Goal: Task Accomplishment & Management: Use online tool/utility

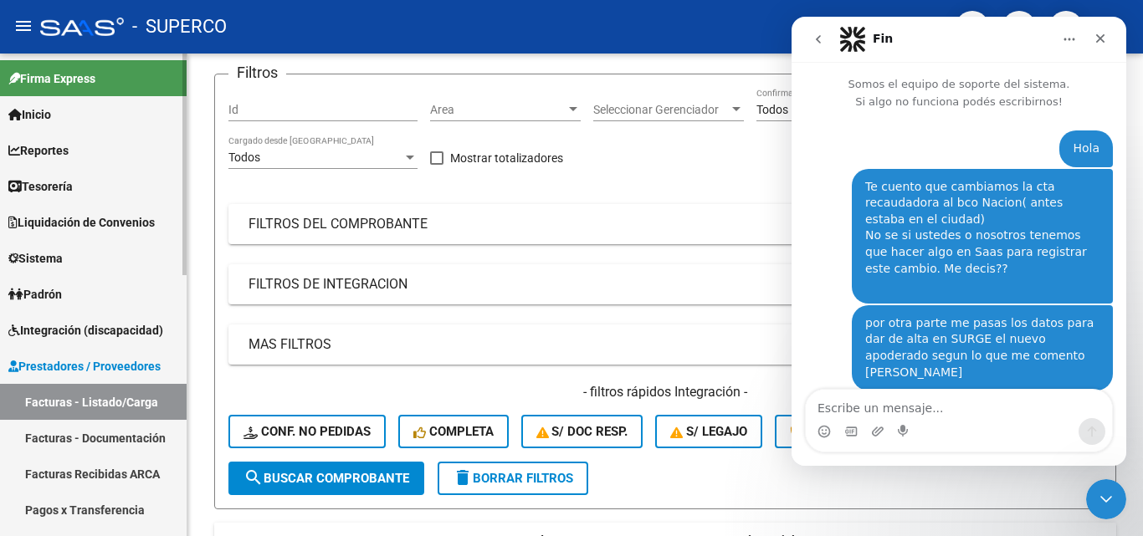
scroll to position [932, 0]
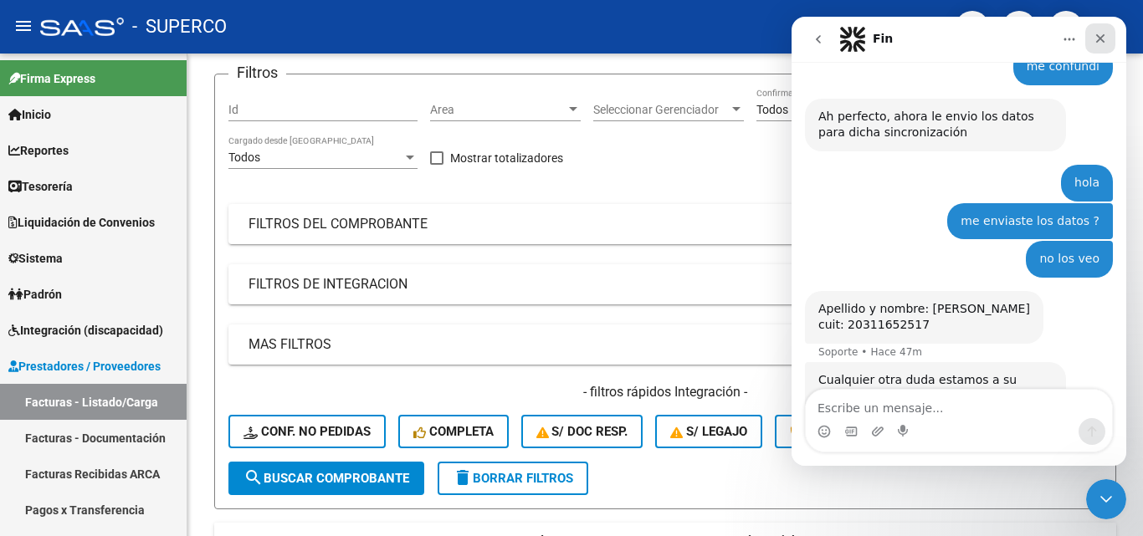
click at [1102, 33] on icon "Cerrar" at bounding box center [1099, 38] width 13 height 13
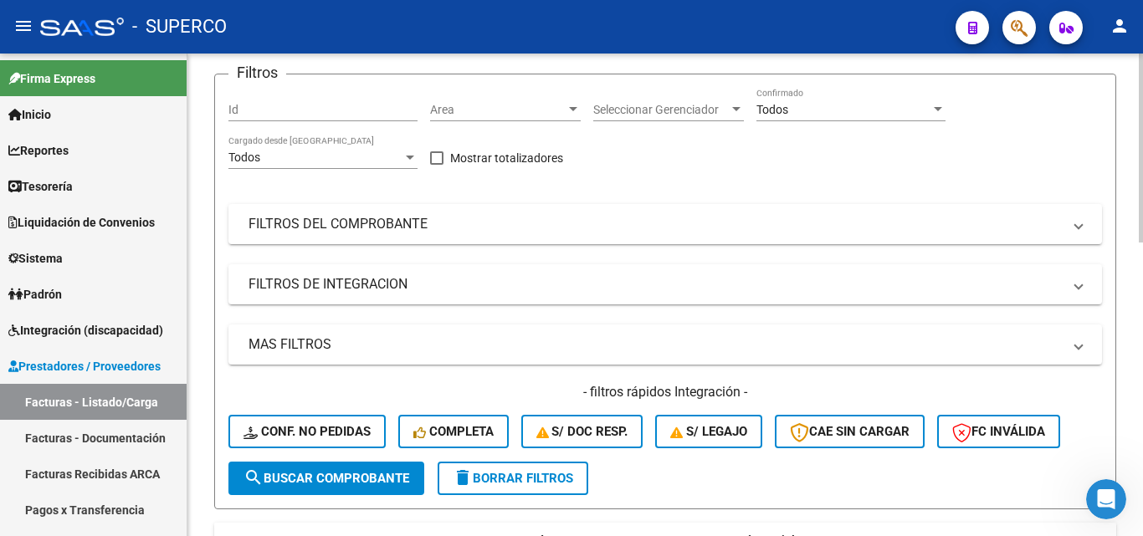
scroll to position [915, 0]
click at [77, 364] on span "Prestadores / Proveedores" at bounding box center [84, 366] width 152 height 18
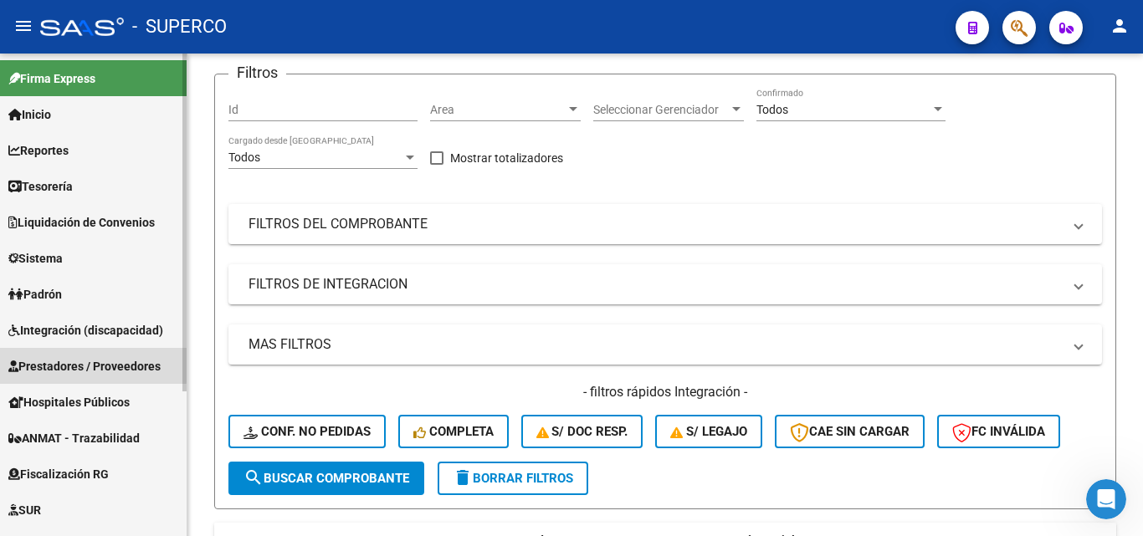
click at [77, 364] on span "Prestadores / Proveedores" at bounding box center [84, 366] width 152 height 18
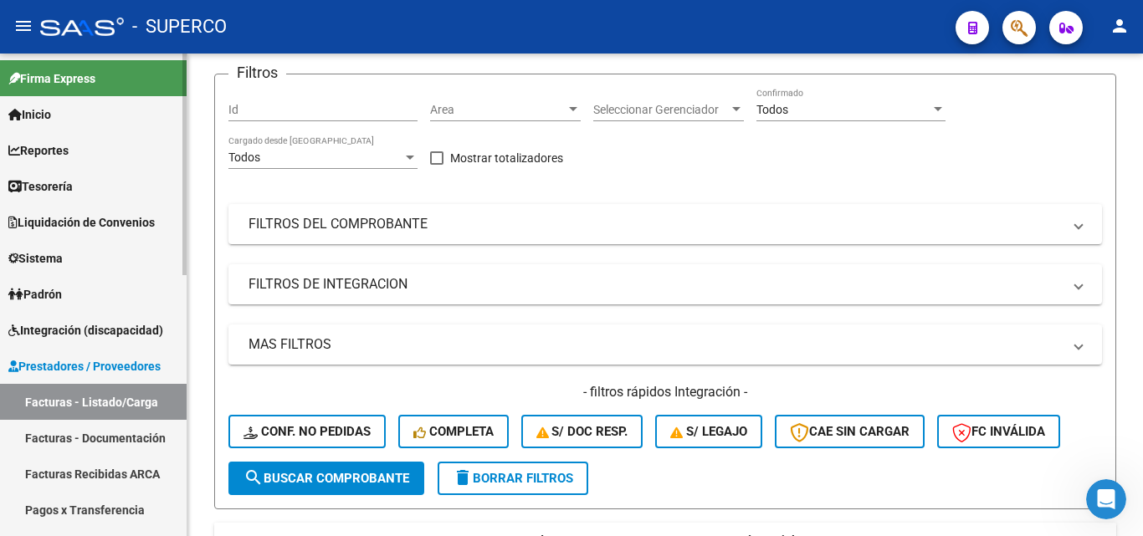
click at [74, 330] on span "Integración (discapacidad)" at bounding box center [85, 330] width 155 height 18
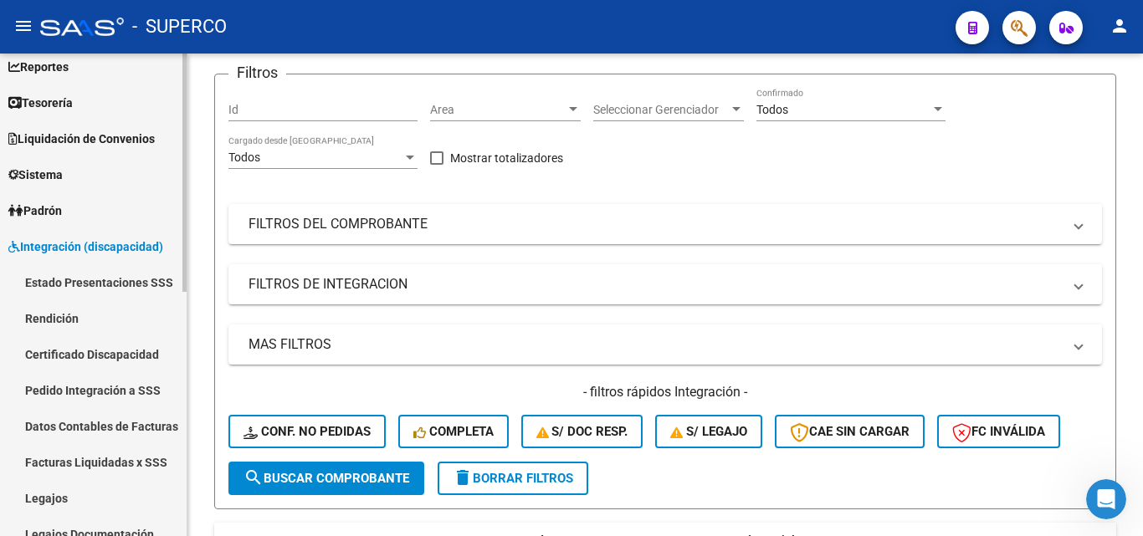
scroll to position [167, 0]
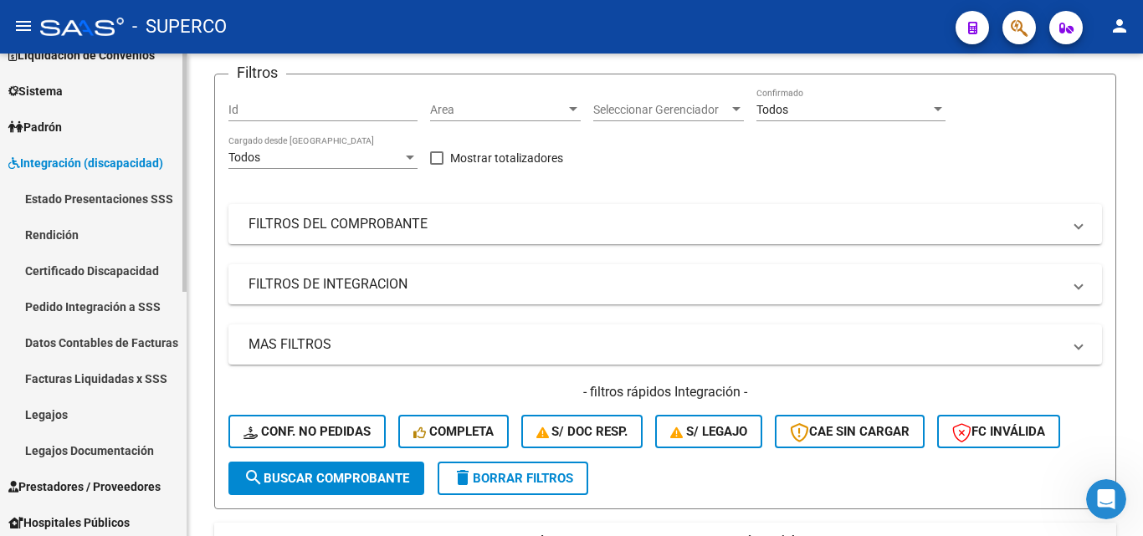
click at [99, 373] on link "Facturas Liquidadas x SSS" at bounding box center [93, 379] width 187 height 36
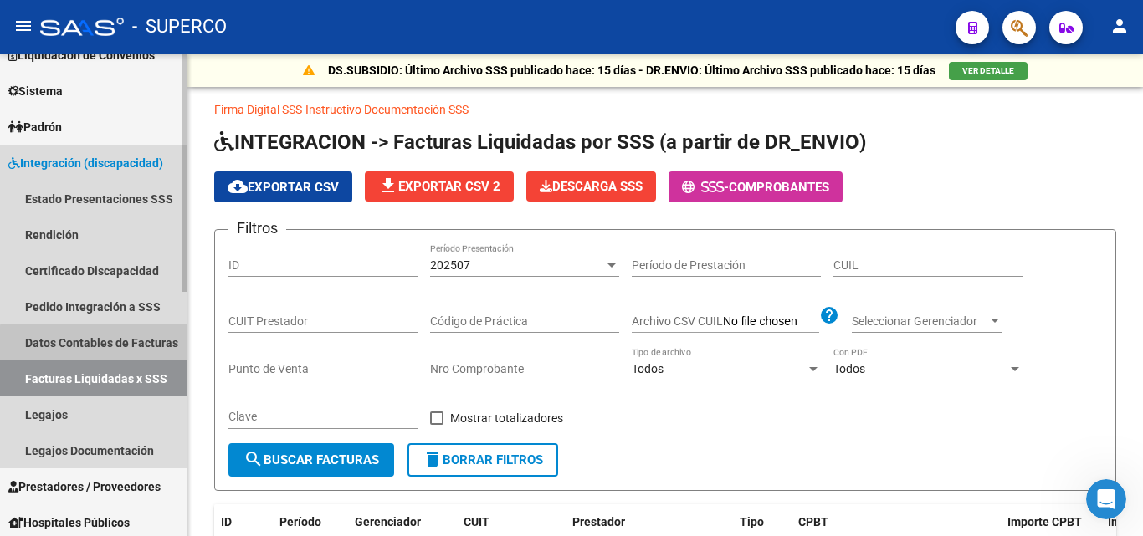
click at [100, 344] on link "Datos Contables de Facturas" at bounding box center [93, 343] width 187 height 36
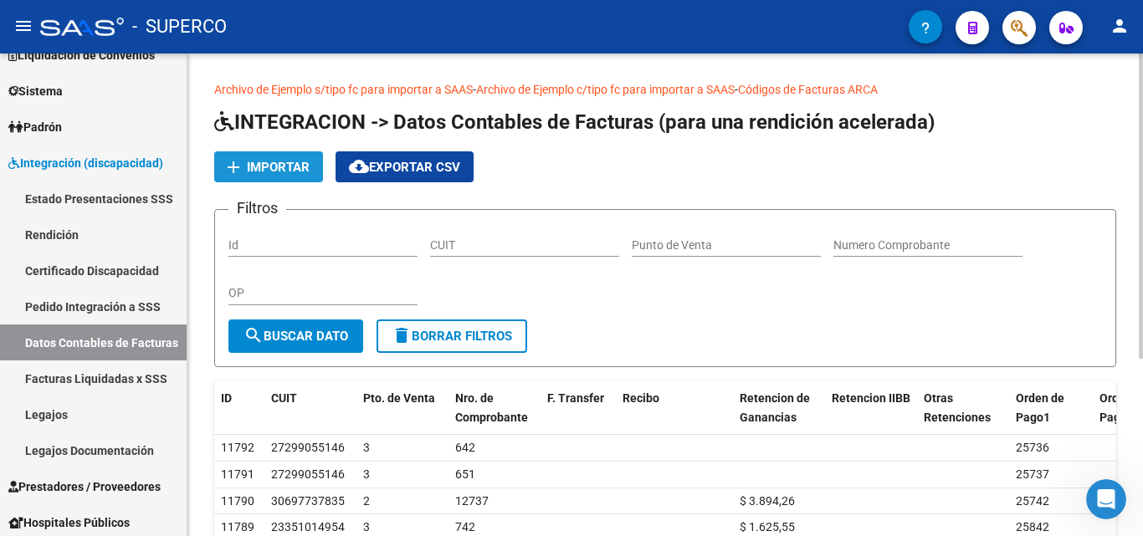
click at [277, 164] on span "Importar" at bounding box center [278, 167] width 63 height 15
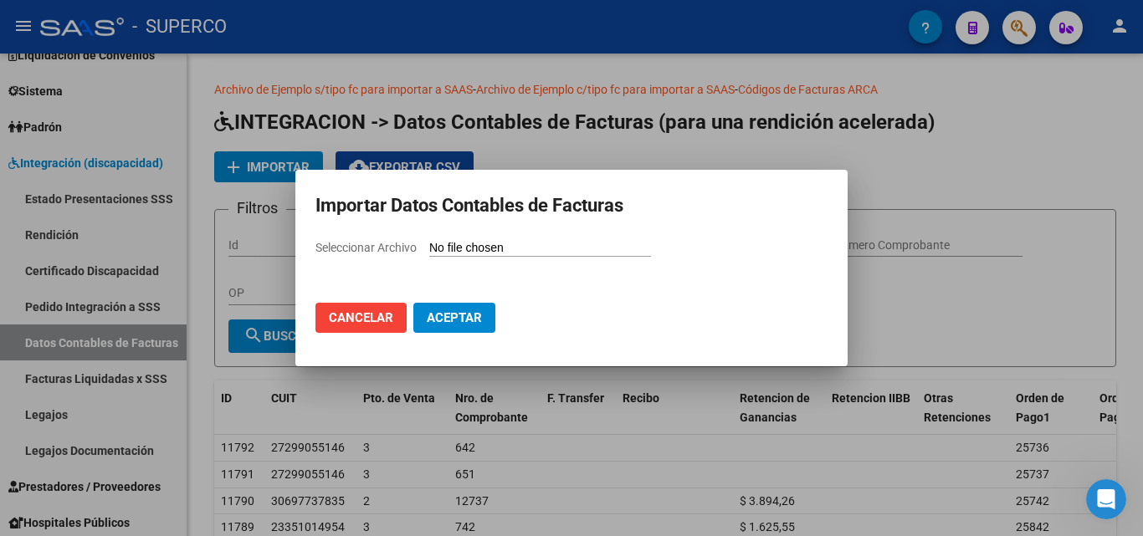
click at [495, 248] on input "Seleccionar Archivo" at bounding box center [540, 249] width 222 height 16
type input "C:\fakepath\Facturas (49).csv"
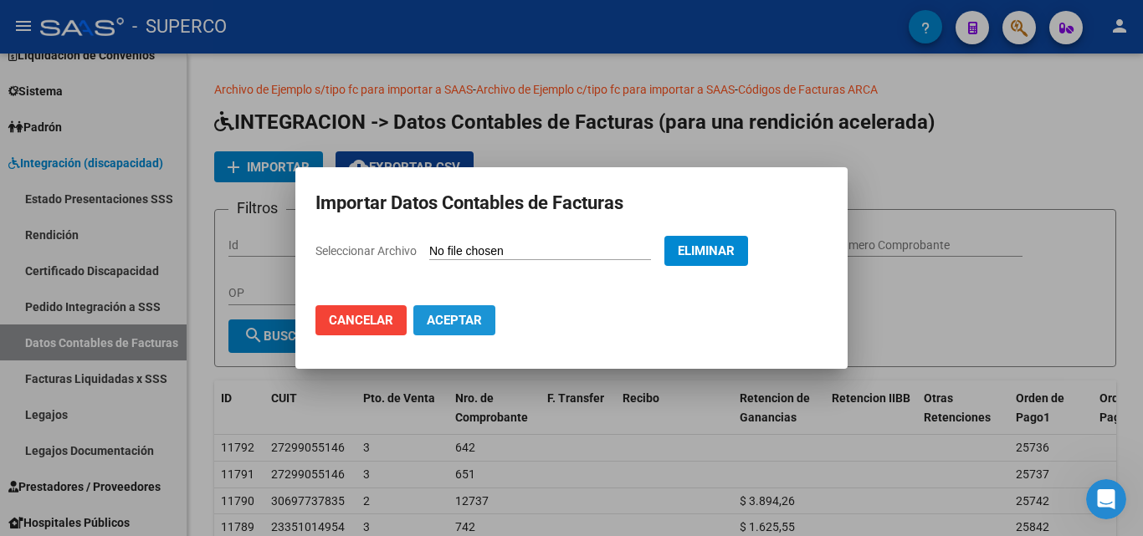
click at [448, 317] on span "Aceptar" at bounding box center [454, 320] width 55 height 15
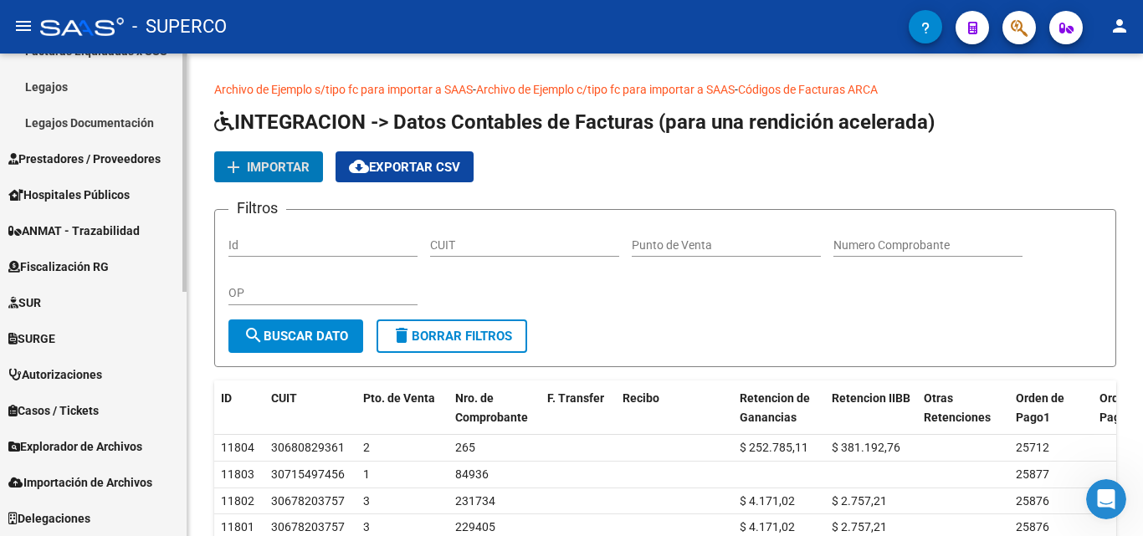
scroll to position [161, 0]
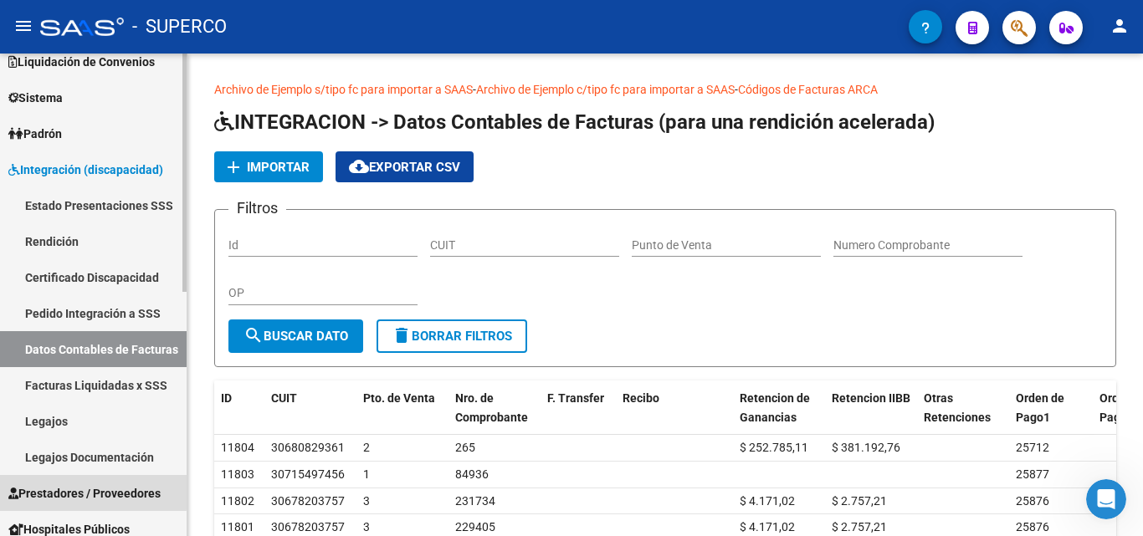
click at [84, 488] on span "Prestadores / Proveedores" at bounding box center [84, 493] width 152 height 18
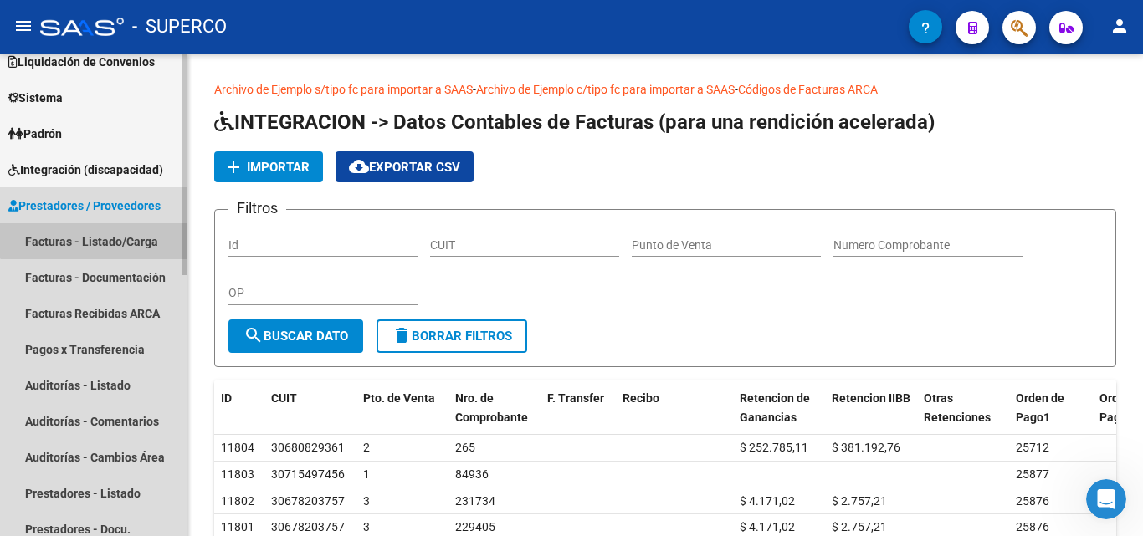
click at [97, 236] on link "Facturas - Listado/Carga" at bounding box center [93, 241] width 187 height 36
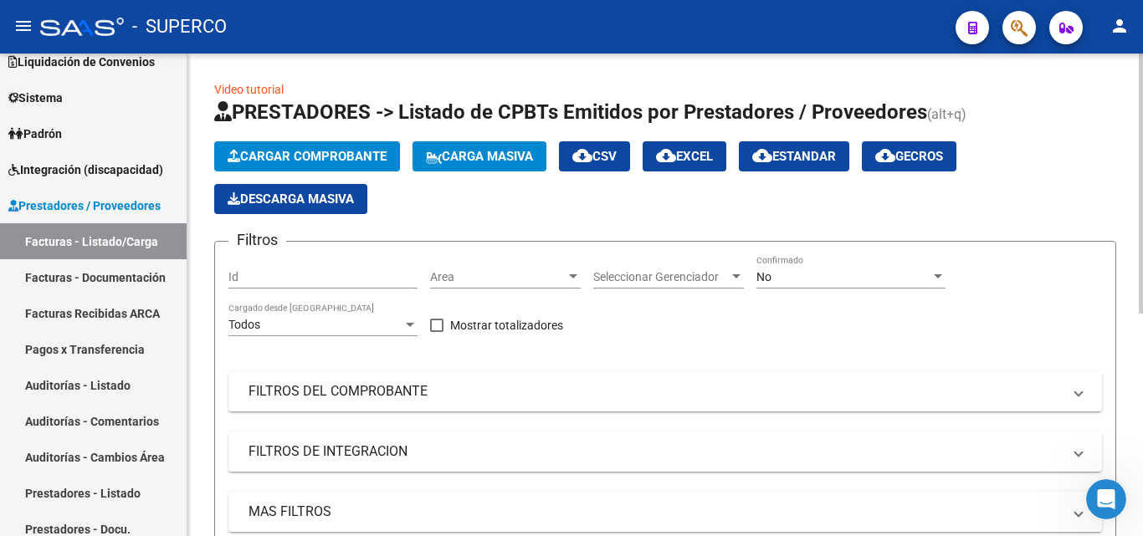
click at [760, 270] on span "No" at bounding box center [763, 276] width 15 height 13
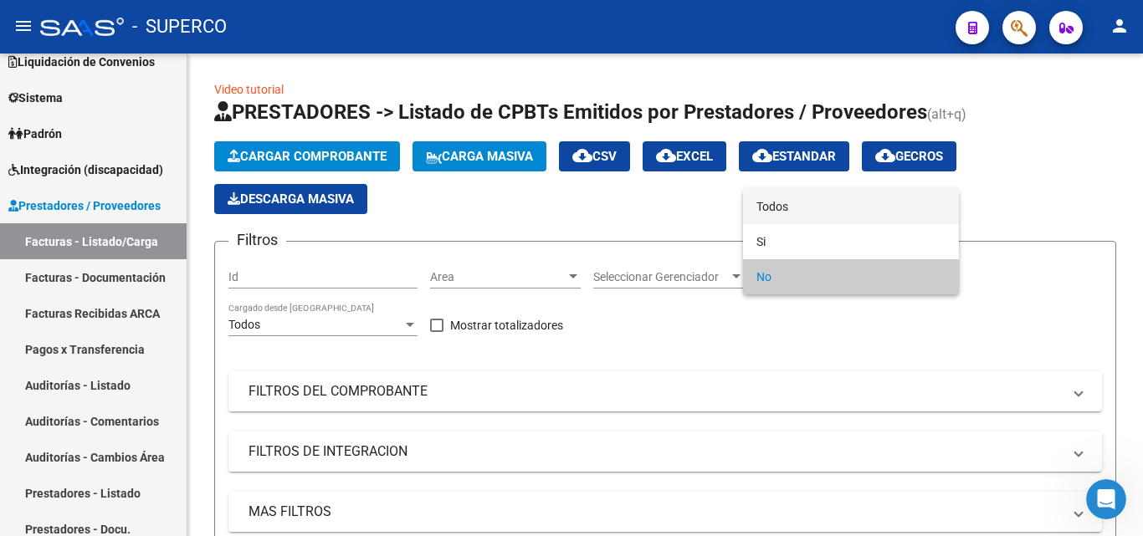
click at [776, 205] on span "Todos" at bounding box center [850, 206] width 189 height 35
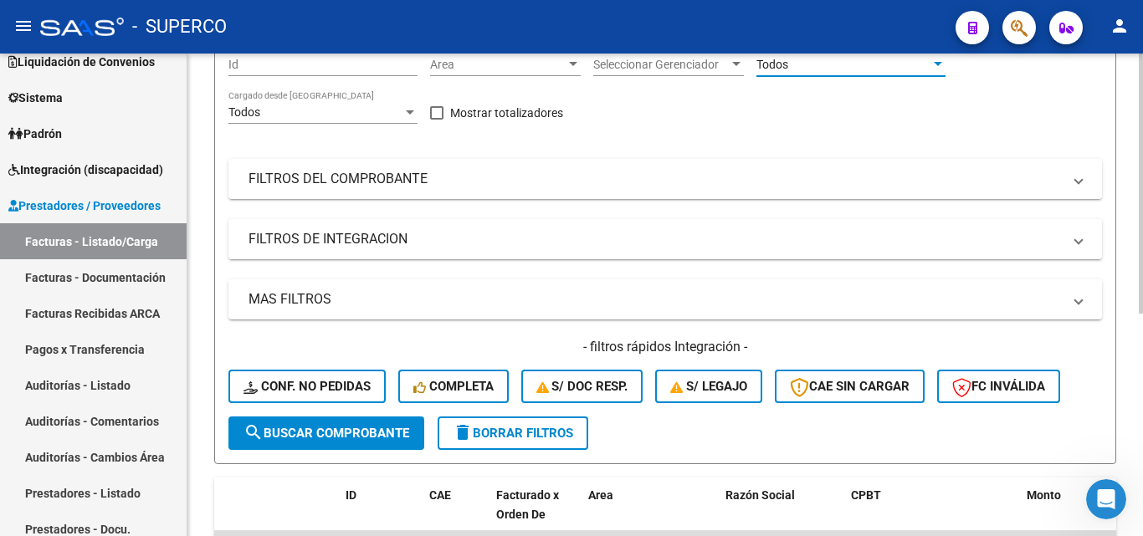
scroll to position [251, 0]
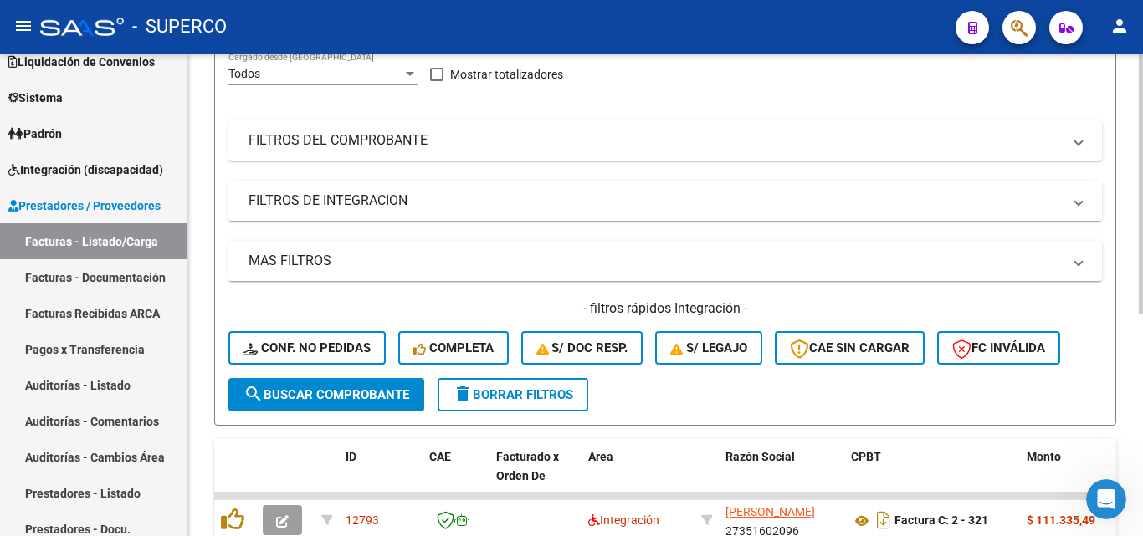
click at [325, 389] on span "search Buscar Comprobante" at bounding box center [326, 394] width 166 height 15
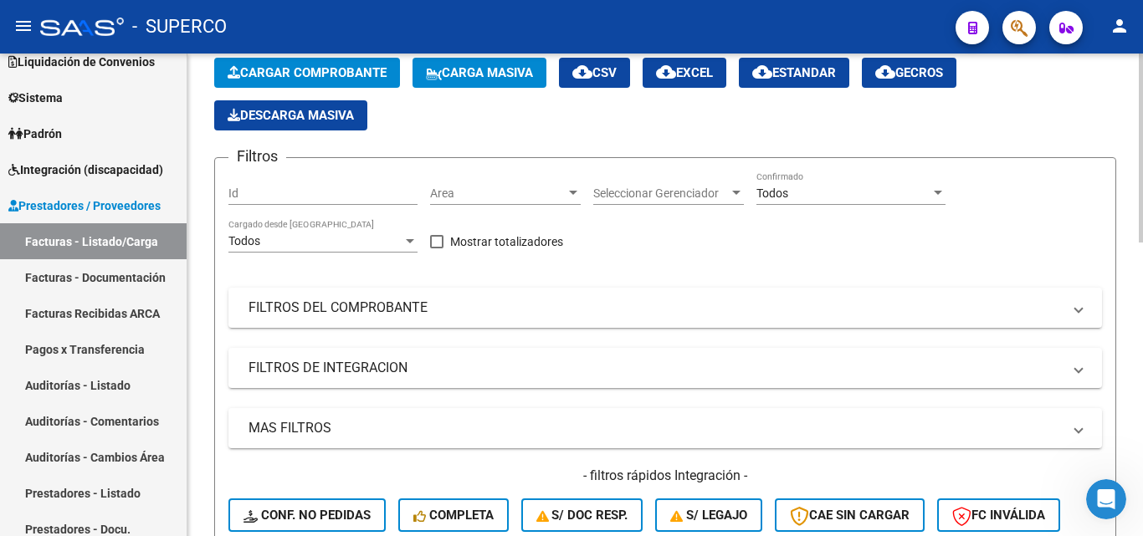
scroll to position [0, 0]
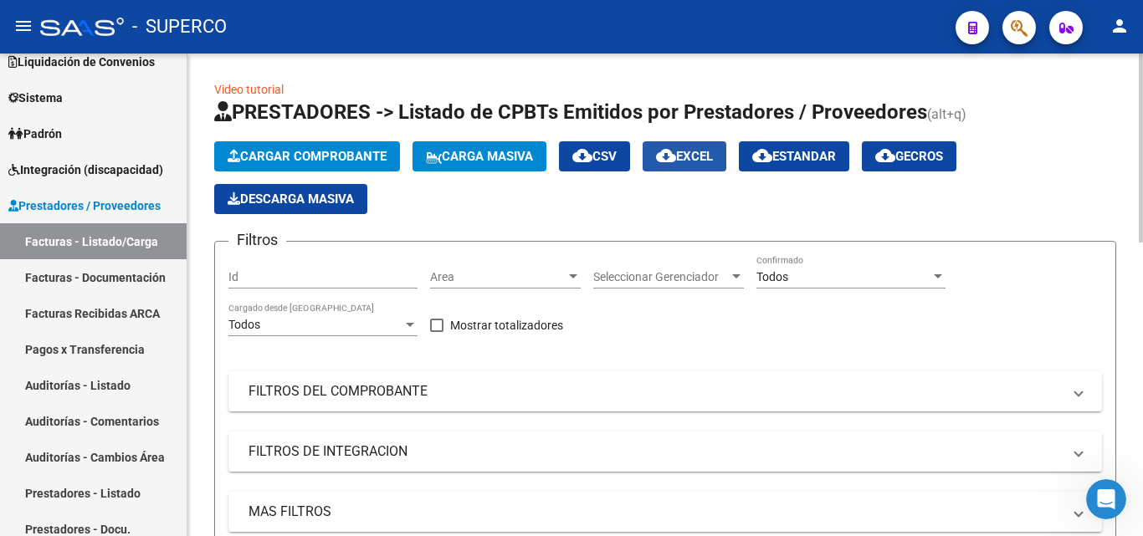
click at [694, 164] on button "cloud_download EXCEL" at bounding box center [685, 156] width 84 height 30
